Goal: Task Accomplishment & Management: Manage account settings

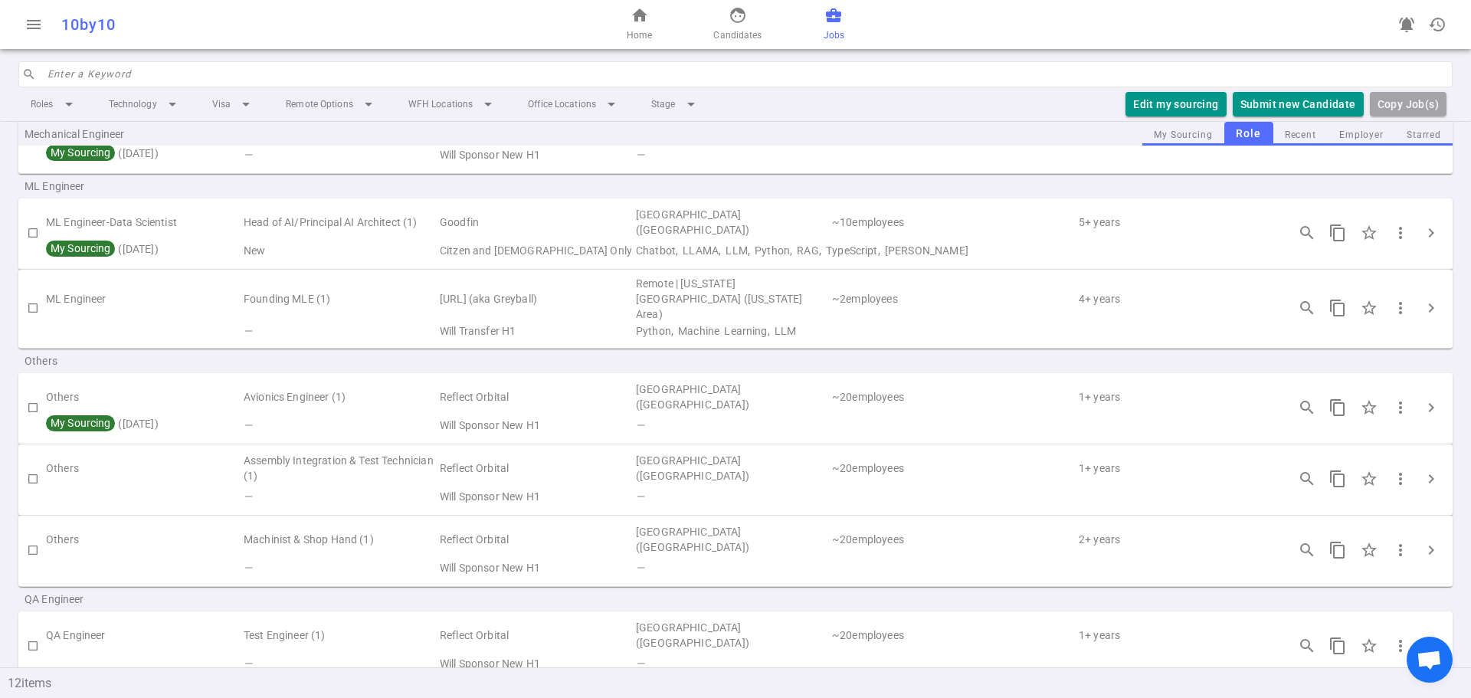
scroll to position [515, 0]
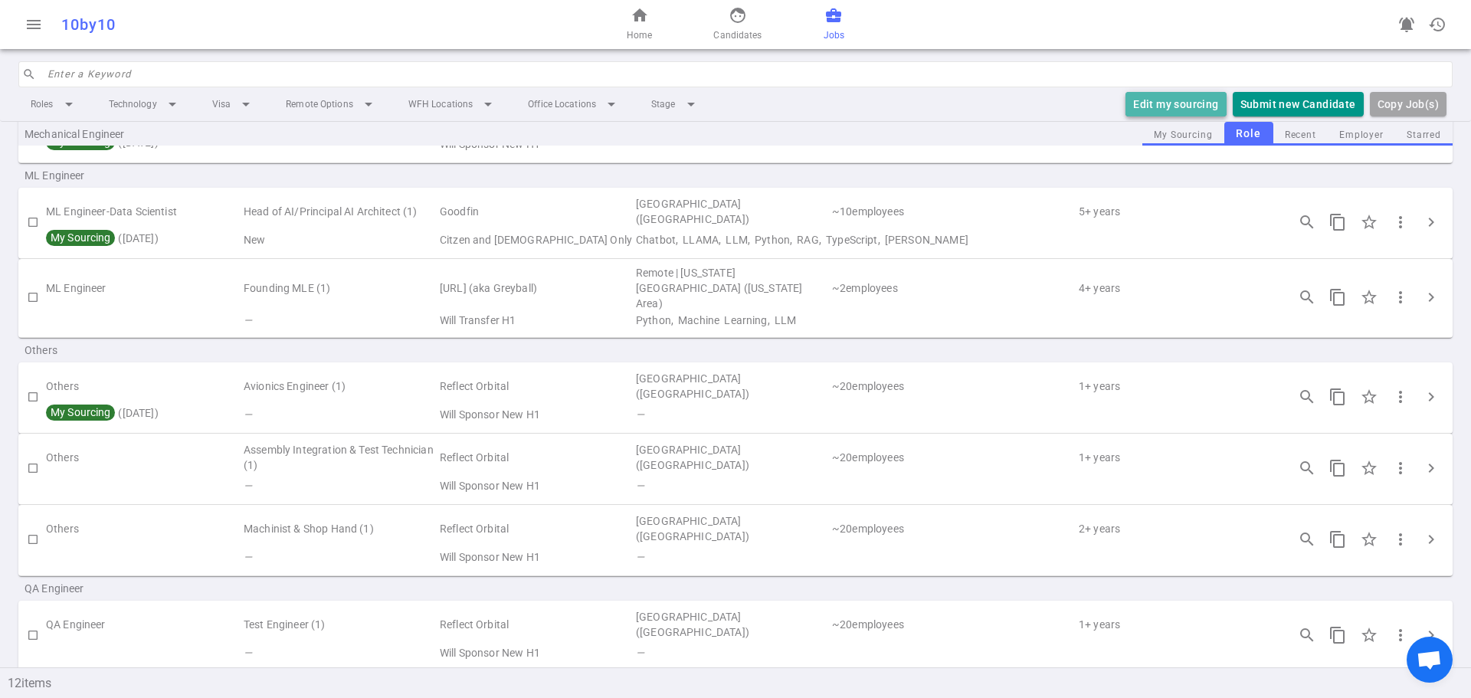
click at [1176, 111] on button "Edit my sourcing" at bounding box center [1175, 104] width 100 height 25
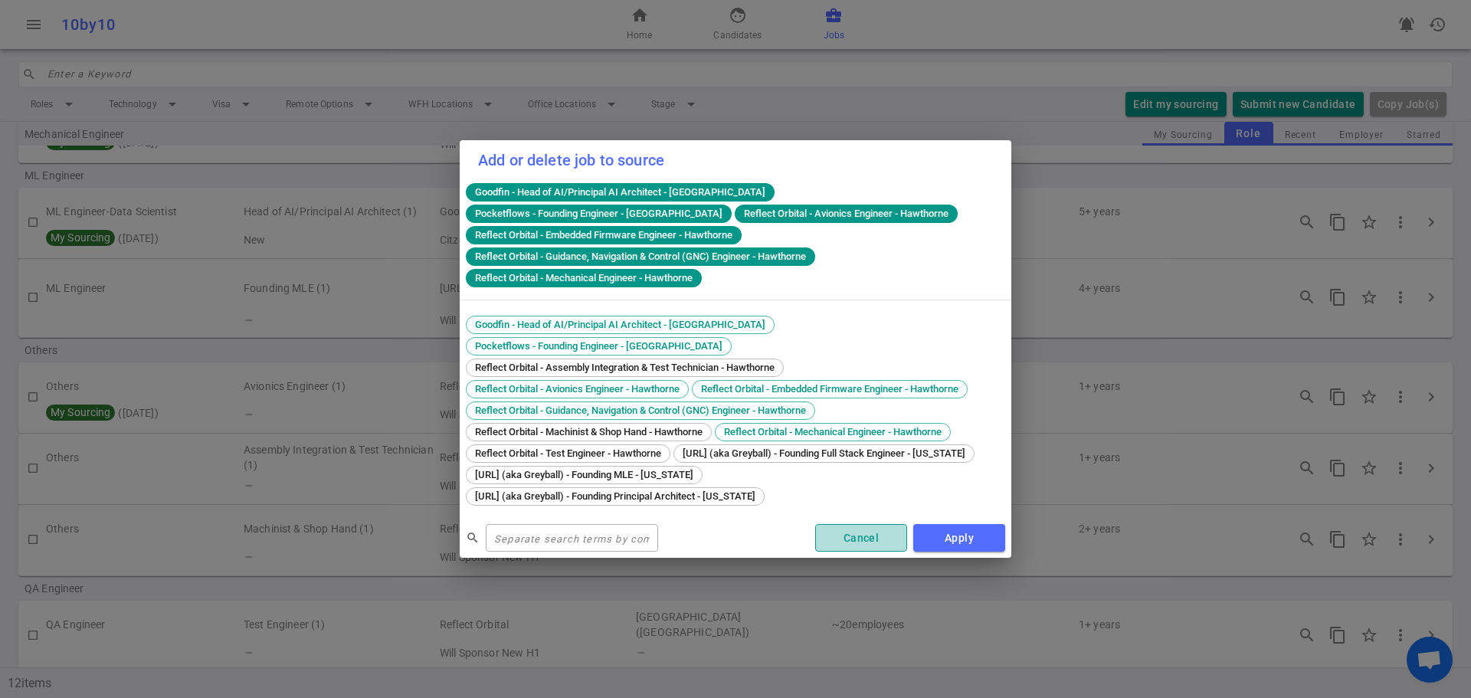
click at [839, 527] on button "Cancel" at bounding box center [861, 538] width 92 height 28
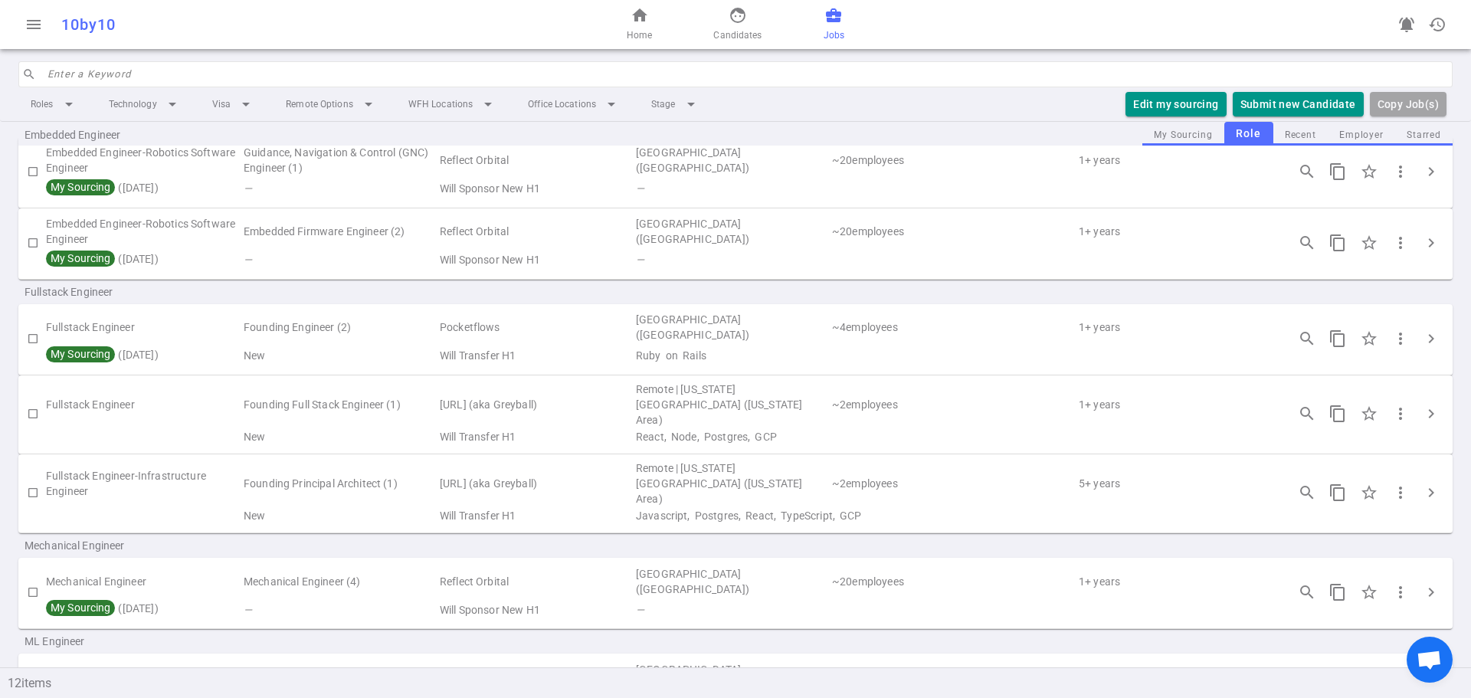
scroll to position [0, 0]
